Goal: Find specific page/section: Find specific page/section

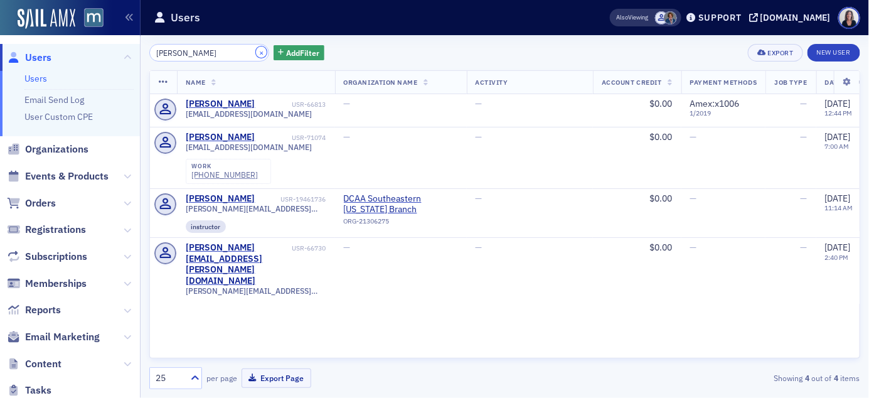
click at [256, 53] on button "×" at bounding box center [261, 51] width 11 height 11
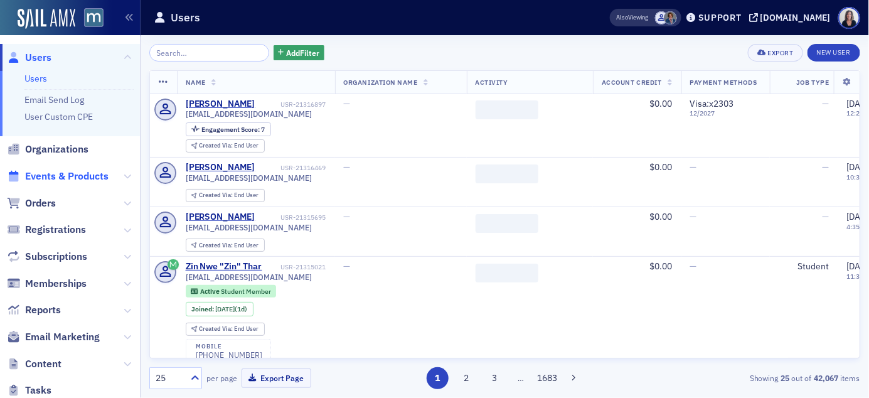
click at [83, 178] on span "Events & Products" at bounding box center [66, 176] width 83 height 14
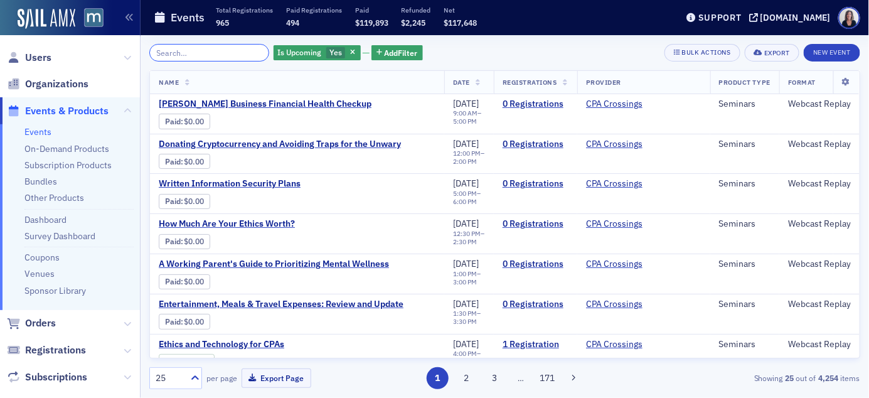
click at [178, 56] on input "search" at bounding box center [209, 53] width 120 height 18
click at [78, 110] on span "Events & Products" at bounding box center [66, 111] width 83 height 14
click at [43, 58] on span "Users" at bounding box center [38, 58] width 26 height 14
